Goal: Check status: Check status

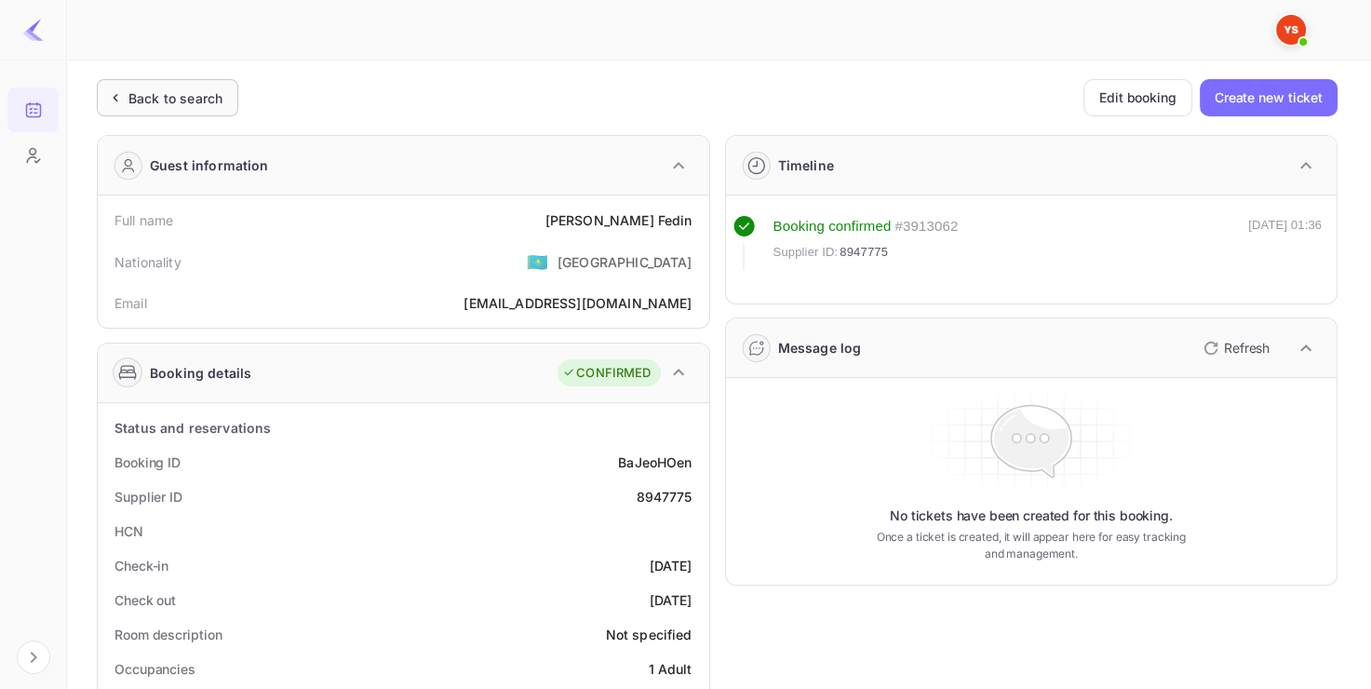
click at [208, 96] on div "Back to search" at bounding box center [175, 98] width 94 height 20
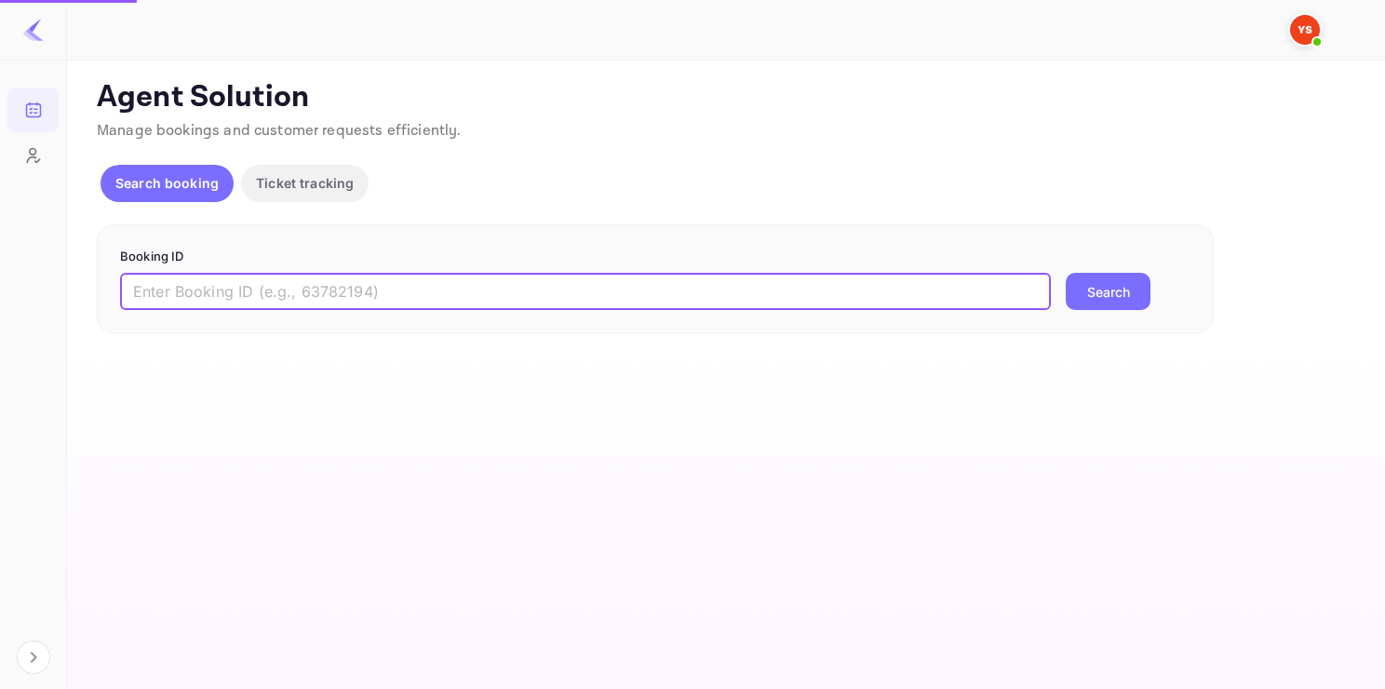
paste input "8987683"
click at [383, 287] on input "8987683" at bounding box center [585, 291] width 931 height 37
type input "8987683"
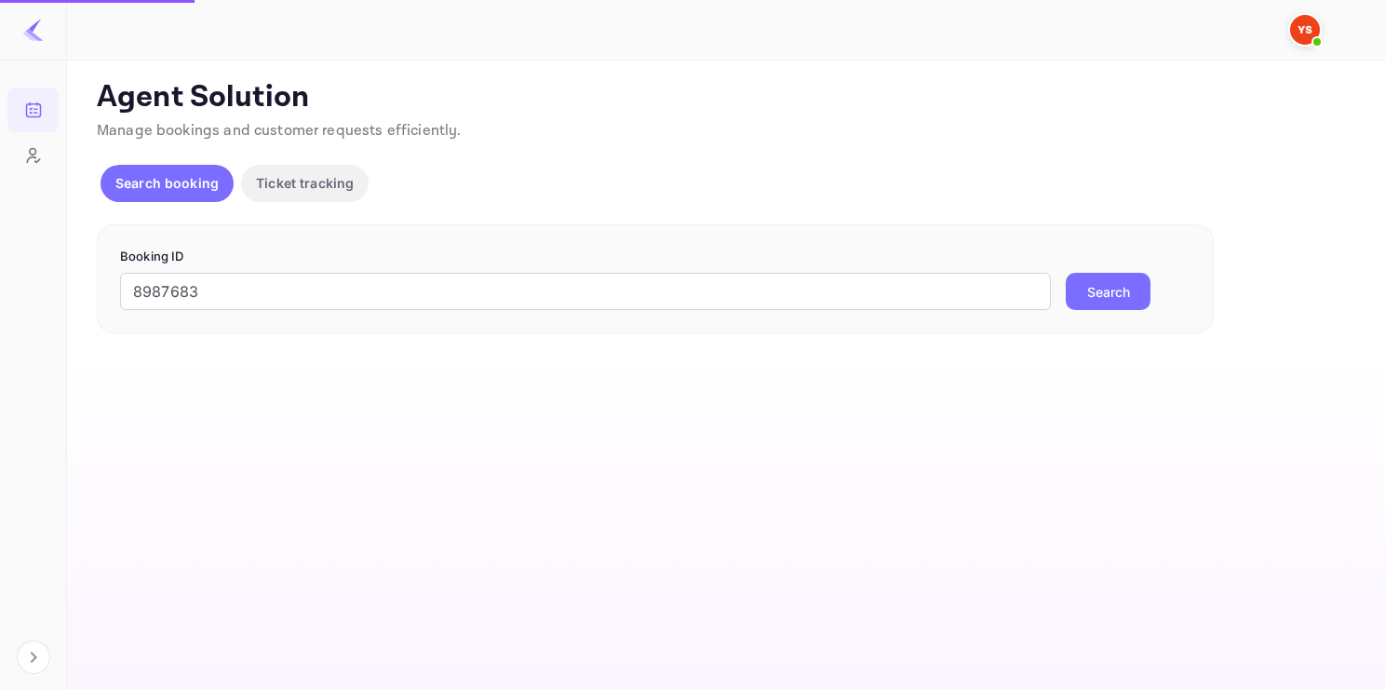
click at [1128, 300] on button "Search" at bounding box center [1108, 291] width 85 height 37
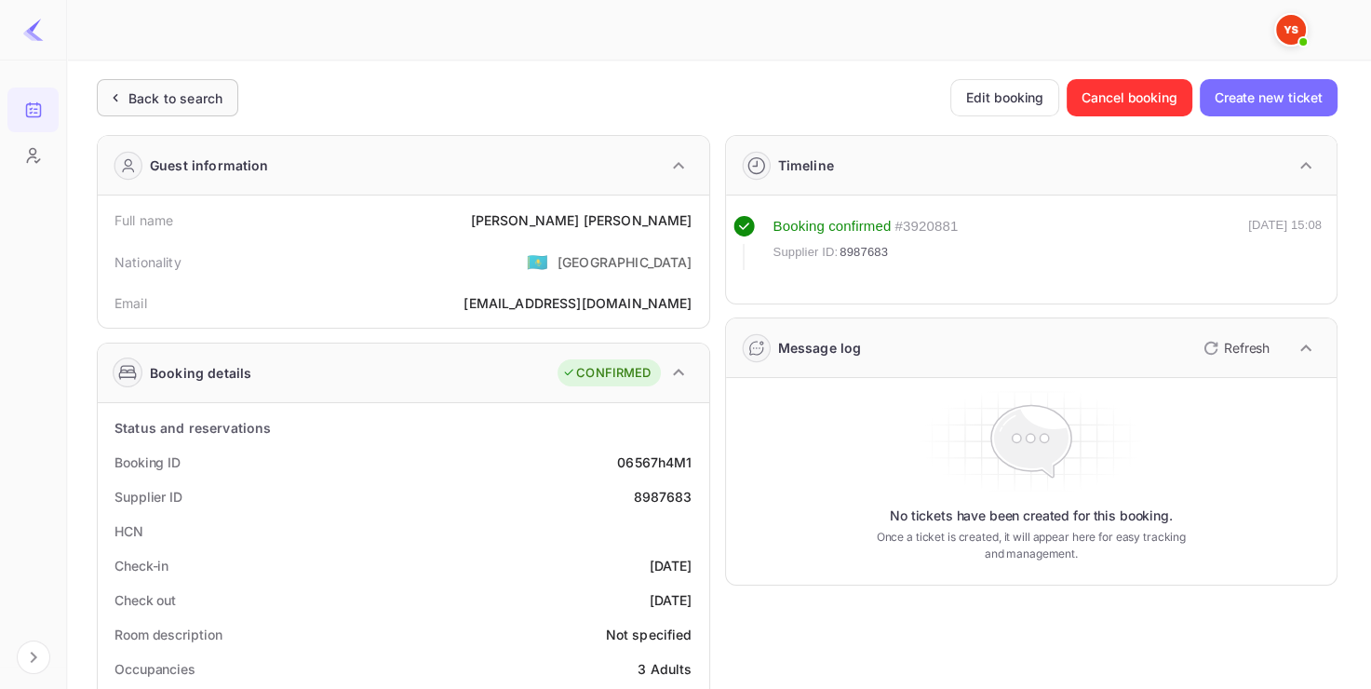
click at [196, 97] on div "Back to search" at bounding box center [175, 98] width 94 height 20
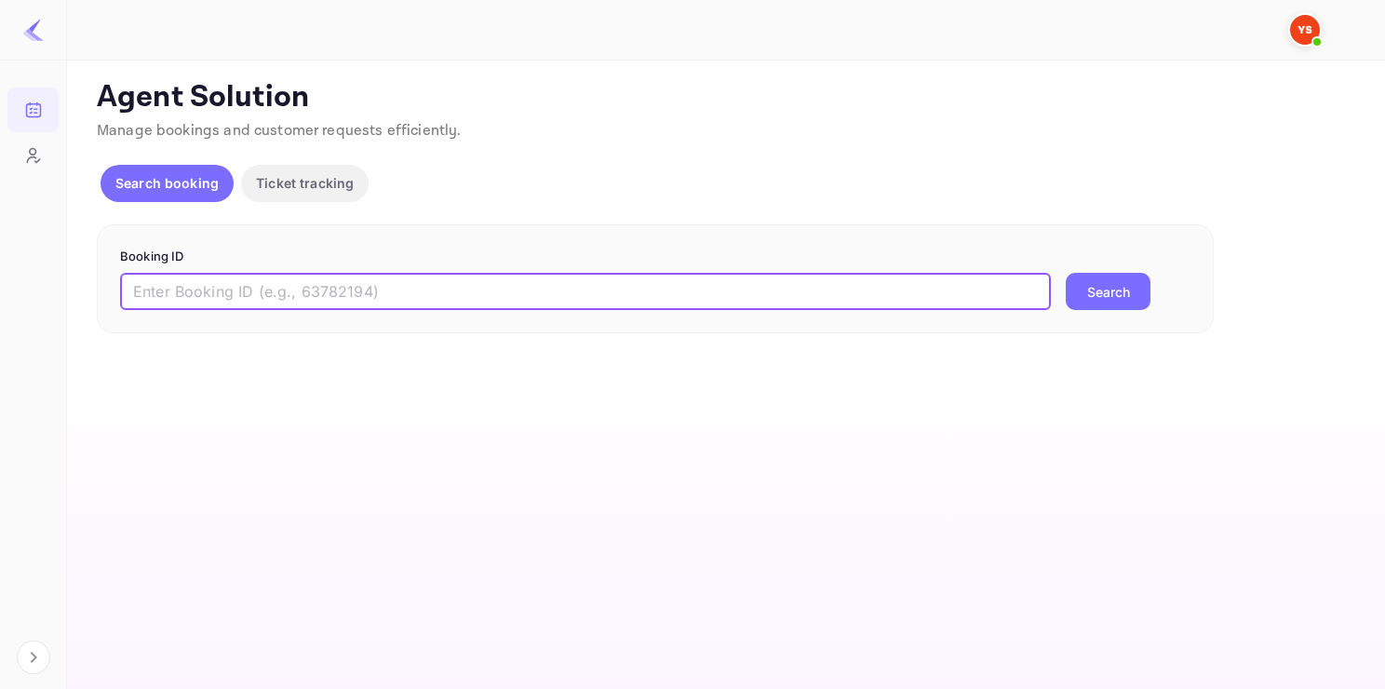
click at [507, 284] on input "text" at bounding box center [585, 291] width 931 height 37
paste input "9304388"
type input "9304388"
click at [1105, 283] on button "Search" at bounding box center [1108, 291] width 85 height 37
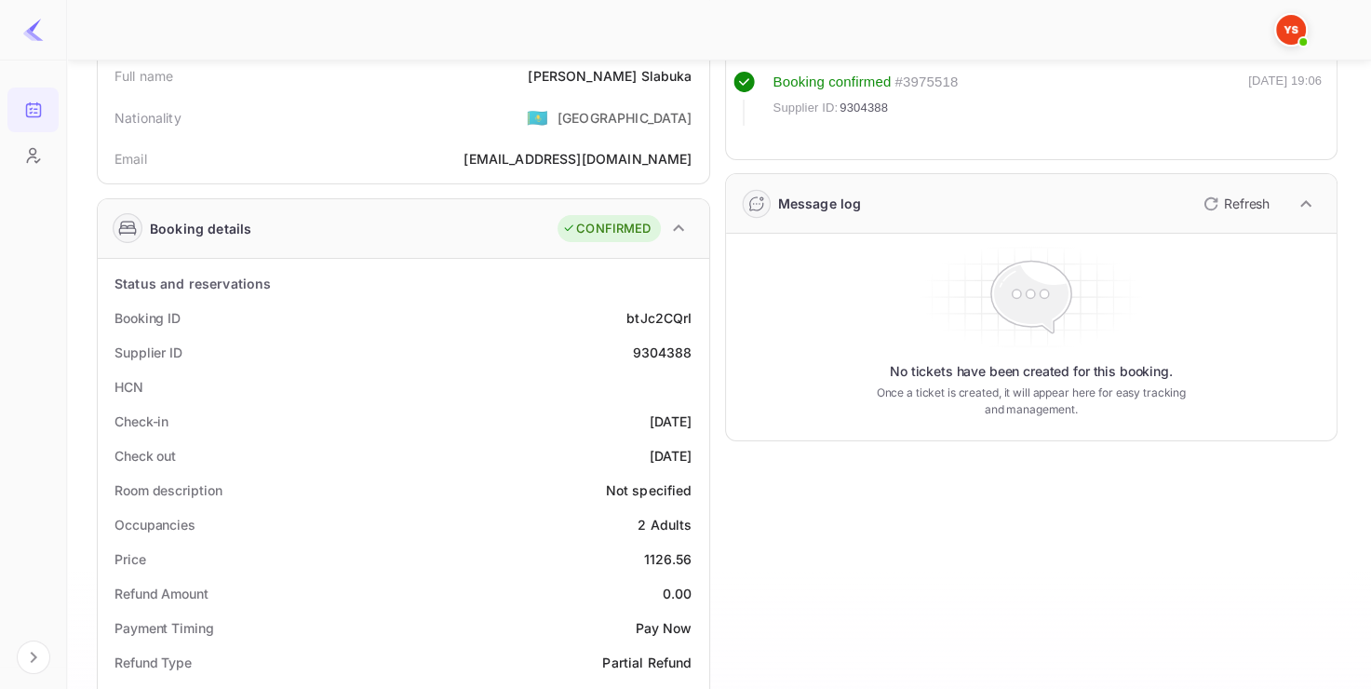
scroll to position [149, 0]
